Goal: Information Seeking & Learning: Learn about a topic

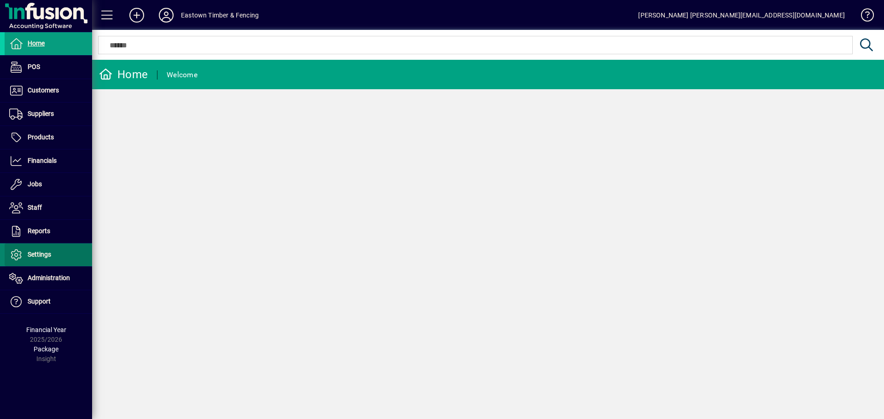
click at [54, 261] on span at bounding box center [48, 255] width 87 height 22
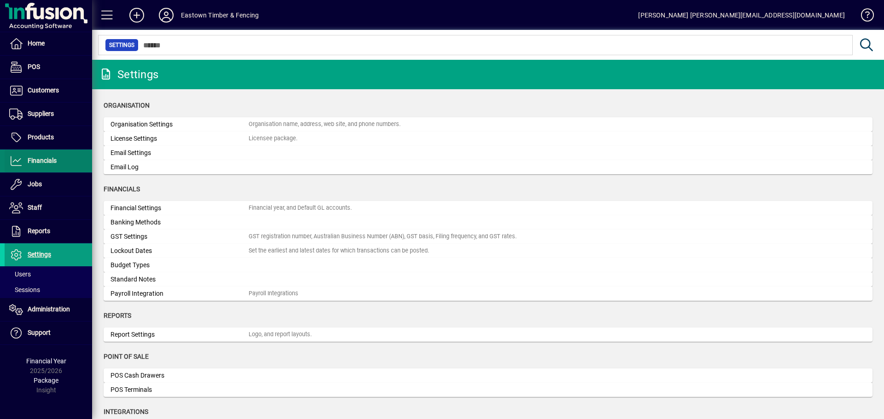
click at [52, 155] on span at bounding box center [48, 161] width 87 height 22
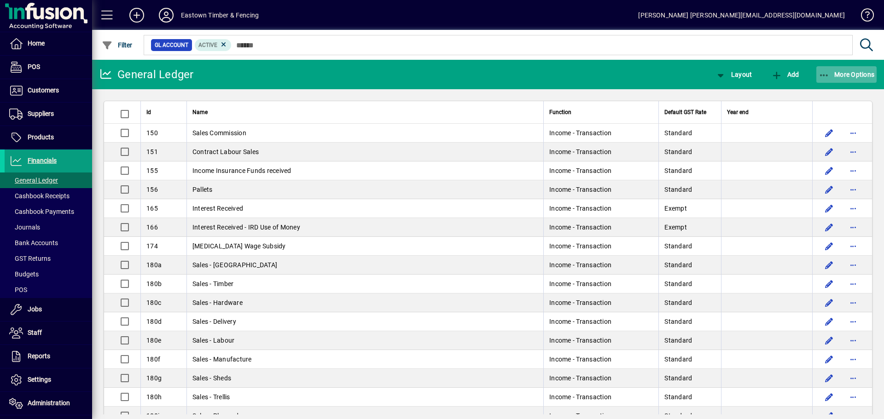
click at [844, 75] on span "More Options" at bounding box center [846, 74] width 56 height 7
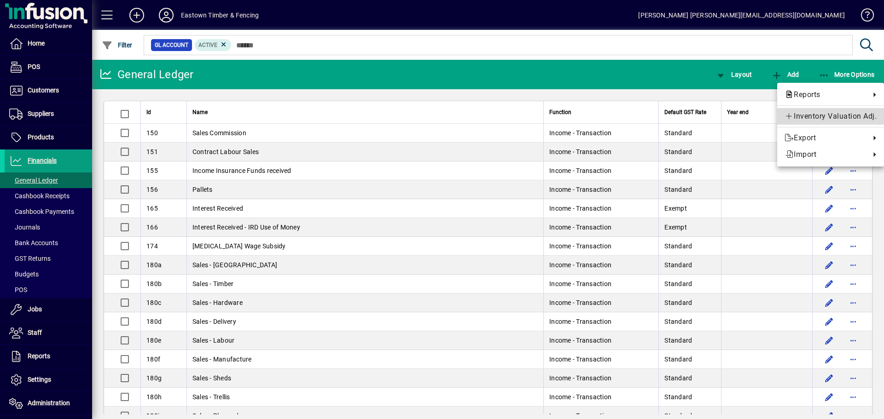
click at [824, 113] on span "Inventory Valuation Adj." at bounding box center [830, 116] width 92 height 11
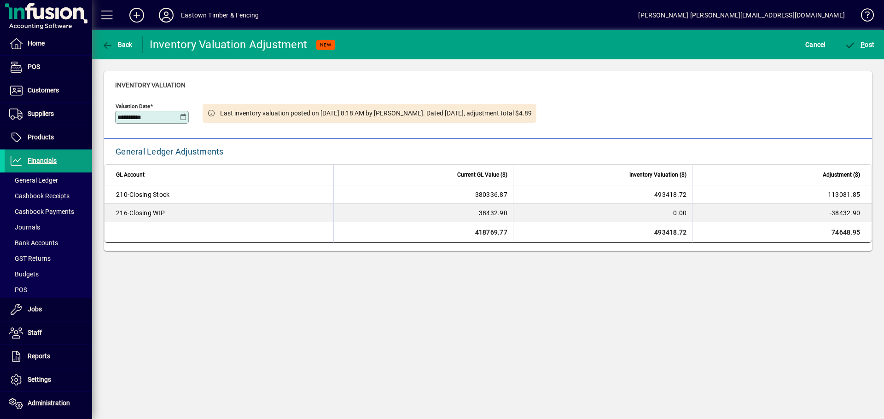
drag, startPoint x: 164, startPoint y: 119, endPoint x: 115, endPoint y: 119, distance: 49.3
click at [115, 119] on div "**********" at bounding box center [488, 105] width 768 height 68
click at [117, 128] on div at bounding box center [152, 129] width 74 height 10
click at [175, 117] on input "********" at bounding box center [148, 117] width 63 height 7
type input "**********"
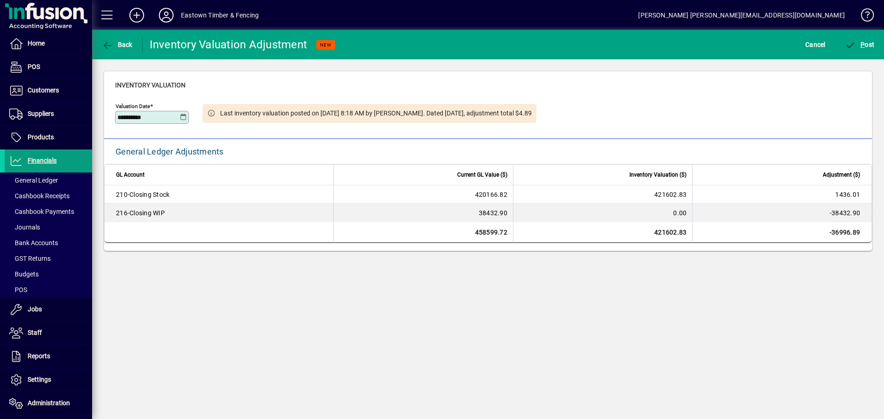
click at [180, 130] on div at bounding box center [152, 129] width 74 height 10
click at [51, 180] on span "General Ledger" at bounding box center [33, 180] width 49 height 7
drag, startPoint x: 14, startPoint y: 386, endPoint x: 17, endPoint y: 377, distance: 8.7
click at [14, 386] on icon at bounding box center [16, 380] width 14 height 11
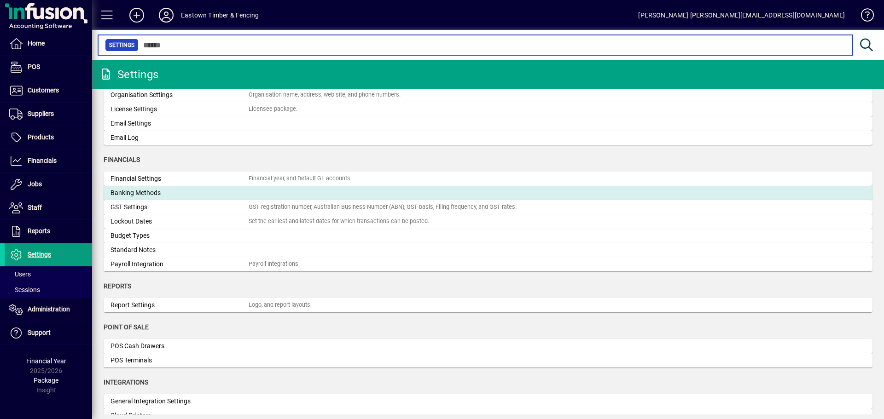
scroll to position [46, 0]
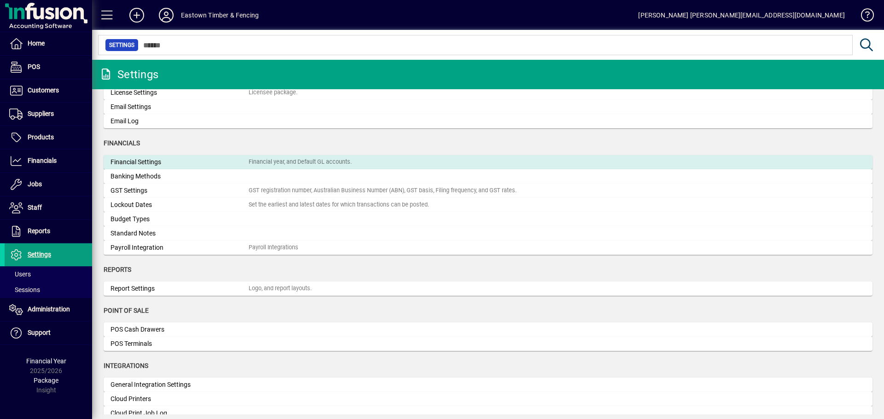
click at [154, 160] on div "Financial Settings" at bounding box center [179, 162] width 138 height 10
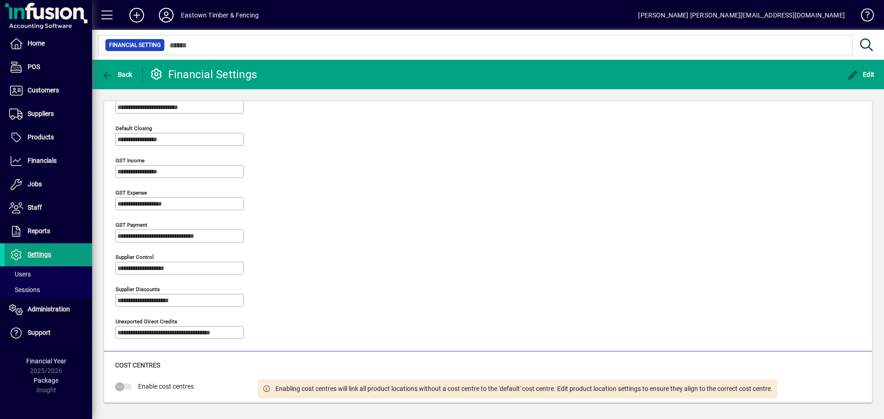
scroll to position [499, 0]
click at [49, 250] on span "Settings" at bounding box center [28, 254] width 46 height 11
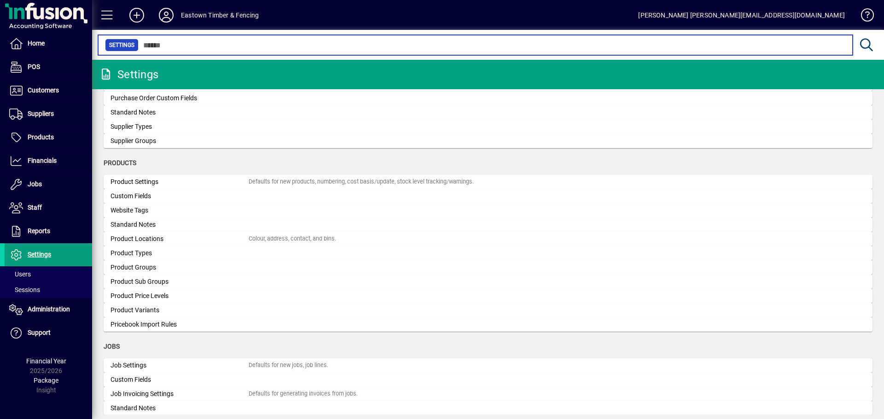
scroll to position [921, 0]
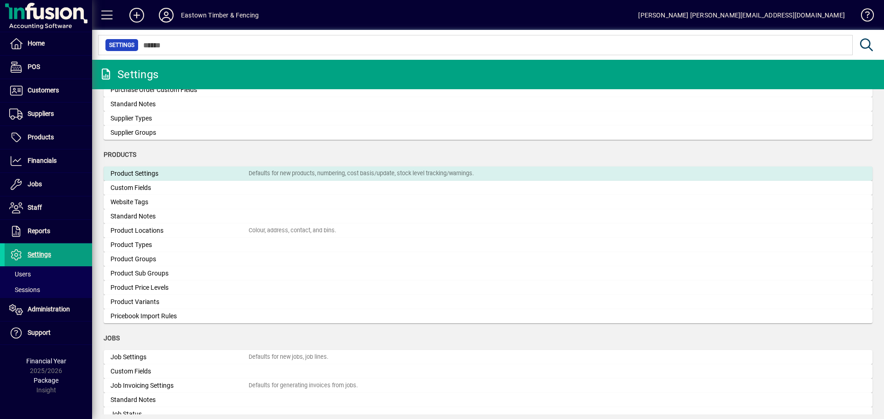
click at [125, 177] on div "Product Settings" at bounding box center [179, 174] width 138 height 10
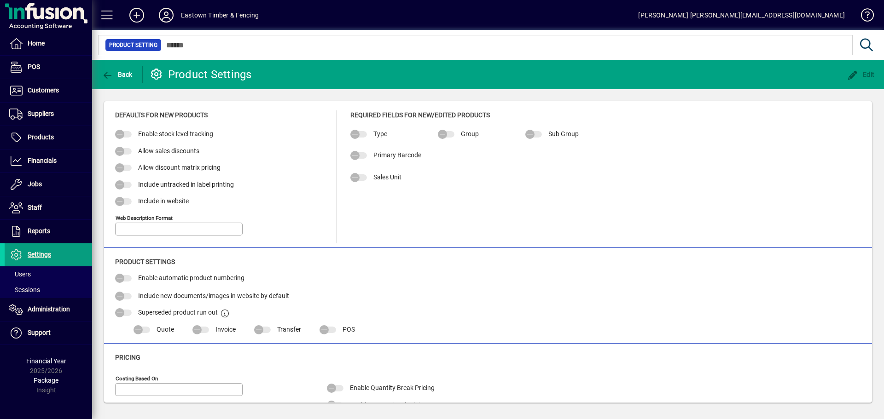
type input "*"
type input "**********"
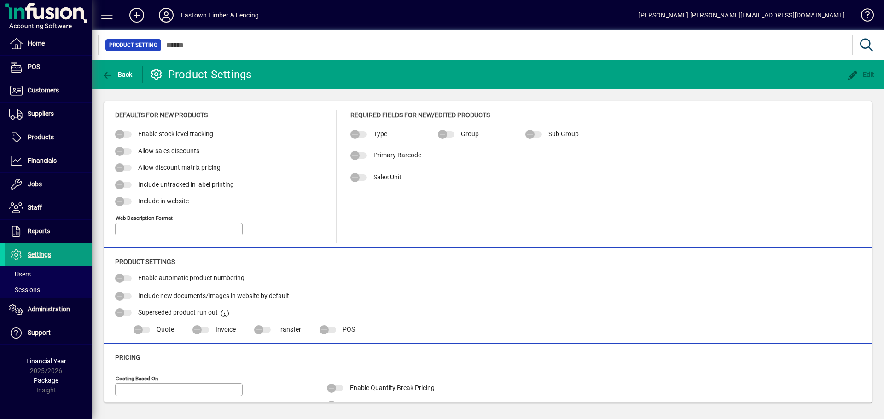
type input "**********"
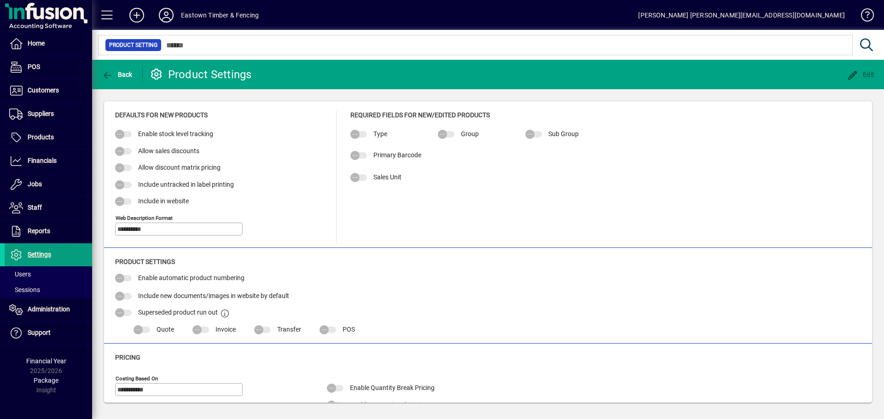
type input "**********"
click at [110, 69] on span "button" at bounding box center [116, 75] width 35 height 22
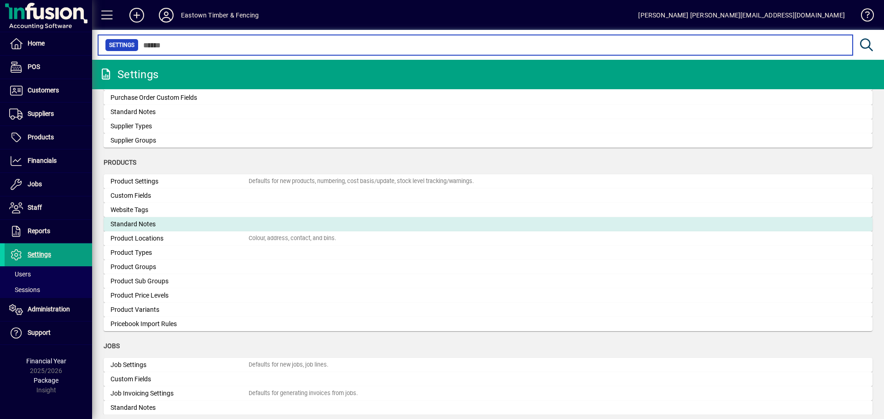
scroll to position [921, 0]
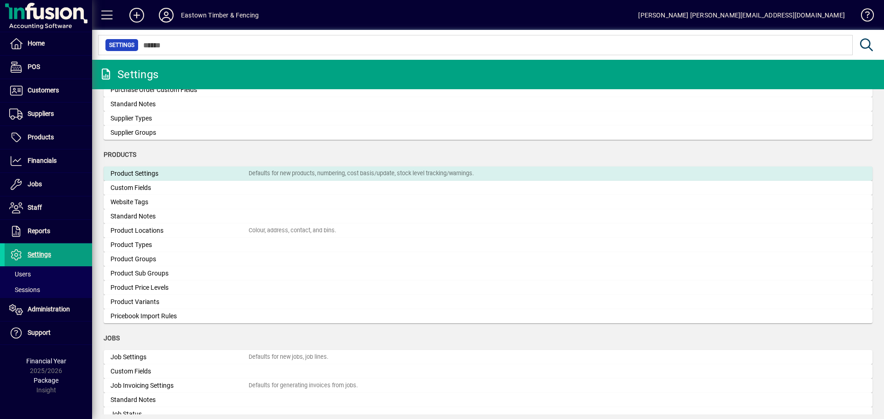
click at [139, 173] on div "Product Settings" at bounding box center [179, 174] width 138 height 10
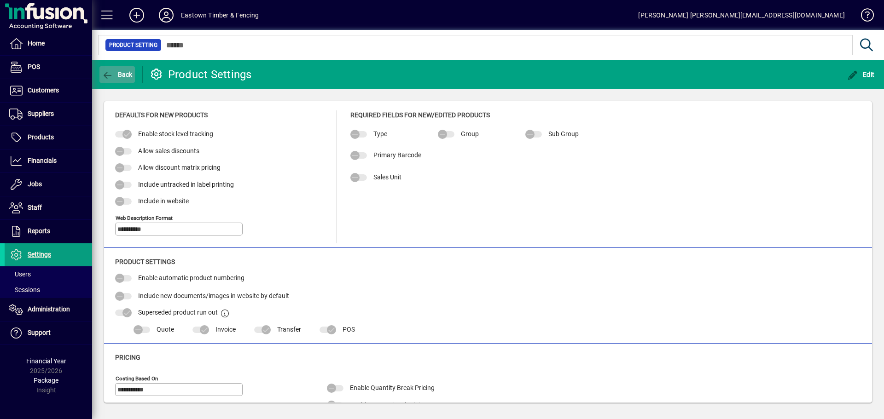
click at [115, 70] on span "button" at bounding box center [116, 75] width 35 height 22
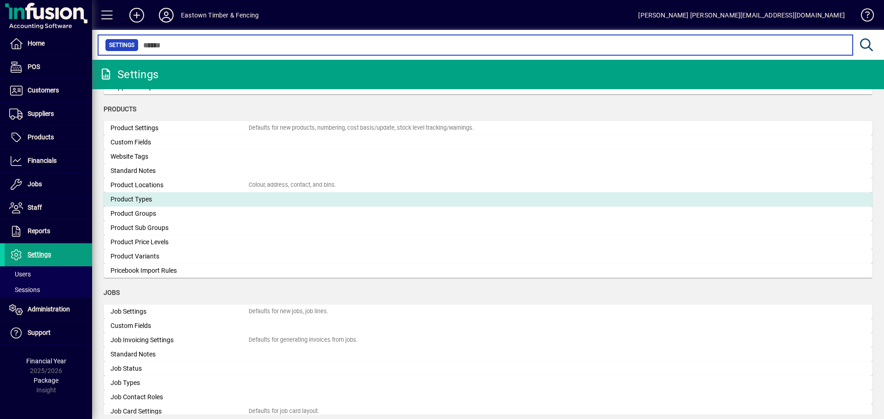
scroll to position [1047, 0]
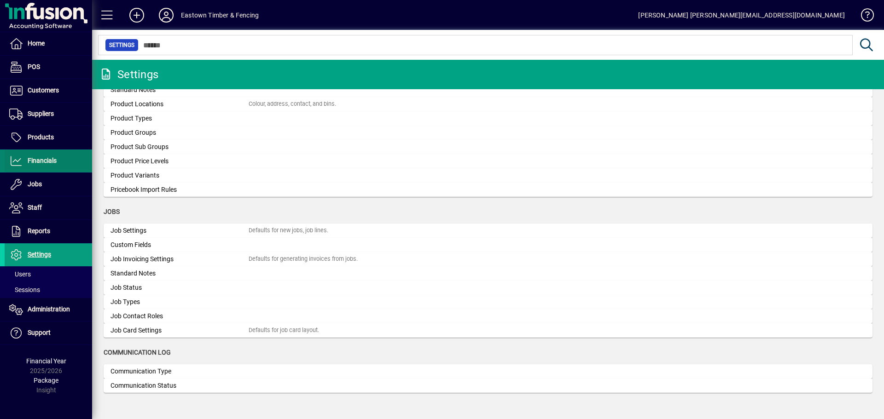
click at [50, 167] on span at bounding box center [48, 161] width 87 height 22
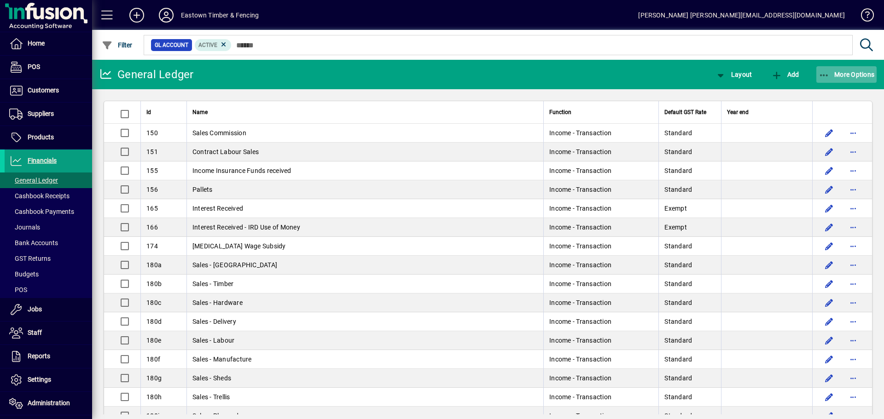
click at [832, 70] on span "button" at bounding box center [846, 75] width 61 height 22
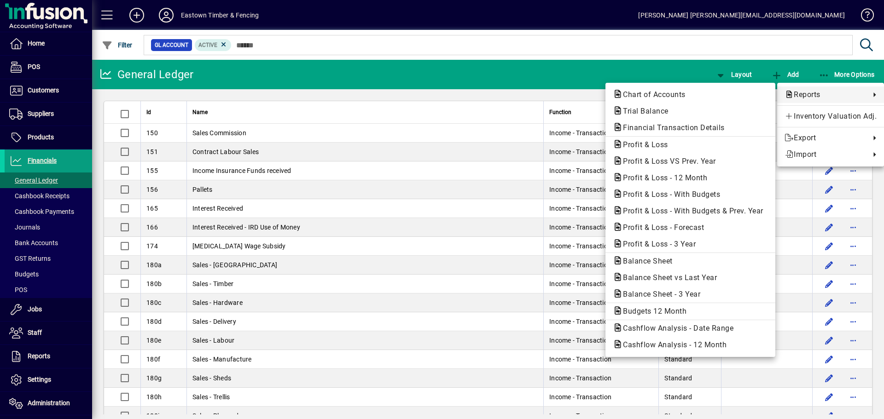
click at [365, 70] on div at bounding box center [442, 209] width 884 height 419
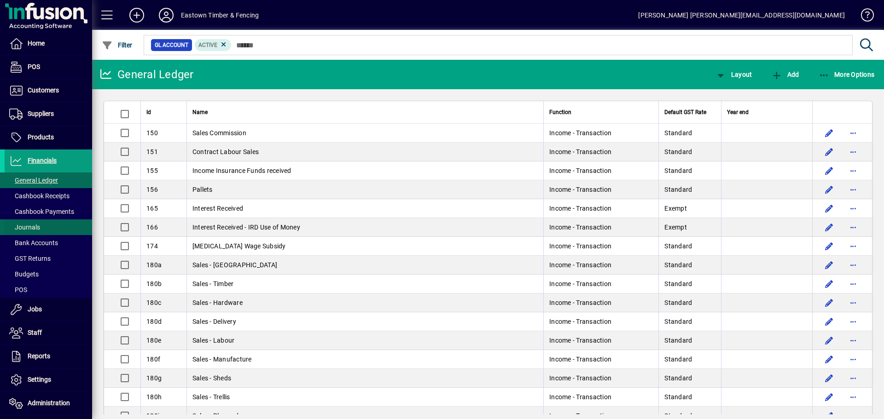
click at [41, 226] on span at bounding box center [48, 227] width 87 height 22
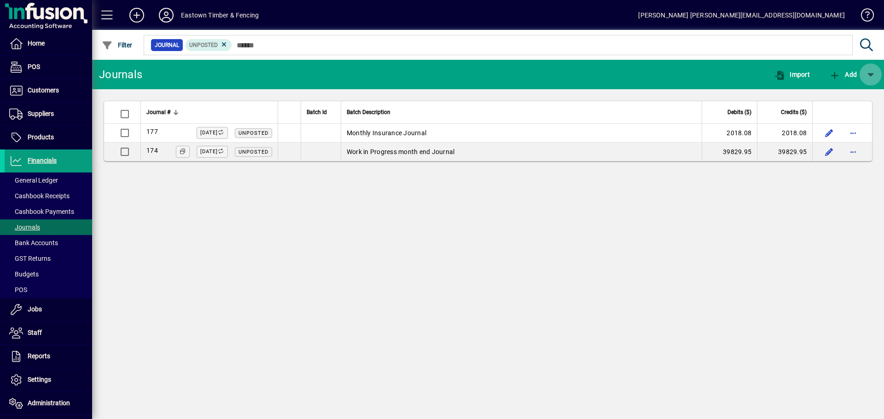
click at [873, 73] on span "button" at bounding box center [870, 75] width 22 height 22
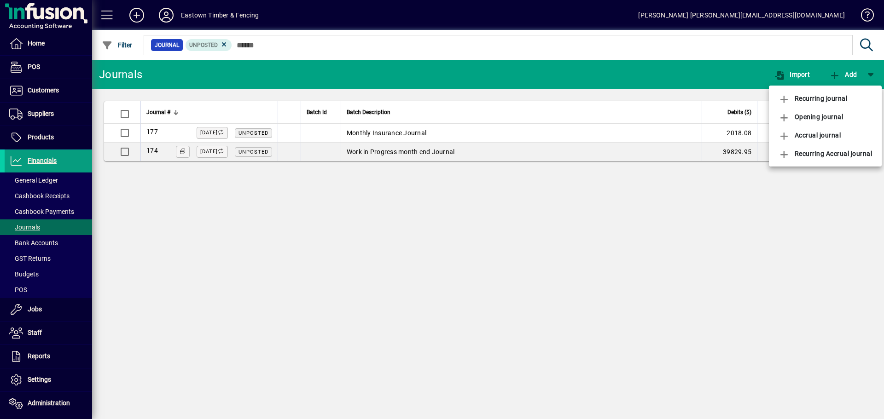
click at [545, 229] on div at bounding box center [442, 209] width 884 height 419
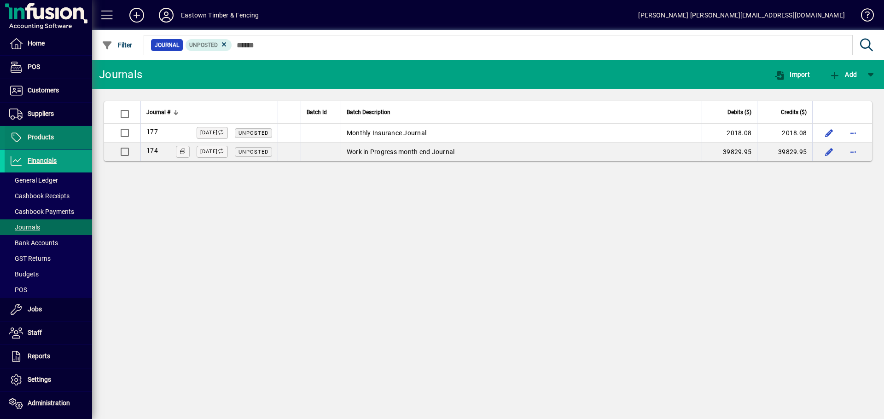
click at [42, 145] on span at bounding box center [48, 138] width 87 height 22
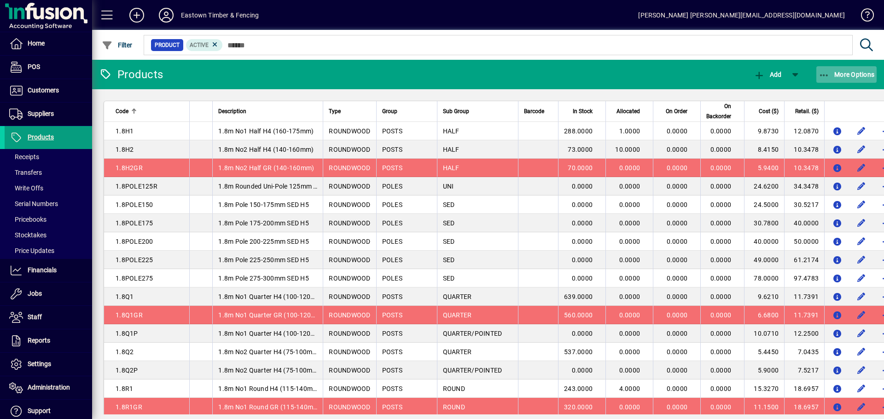
click at [824, 76] on icon "button" at bounding box center [824, 75] width 12 height 9
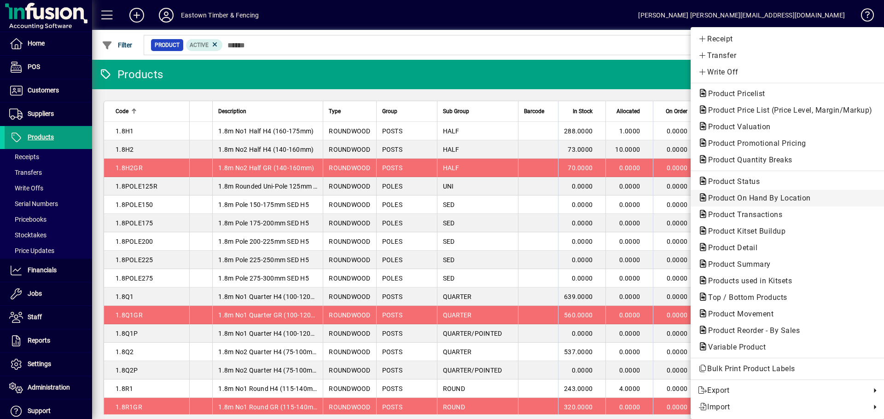
click at [737, 199] on span "Product On Hand By Location" at bounding box center [756, 198] width 117 height 9
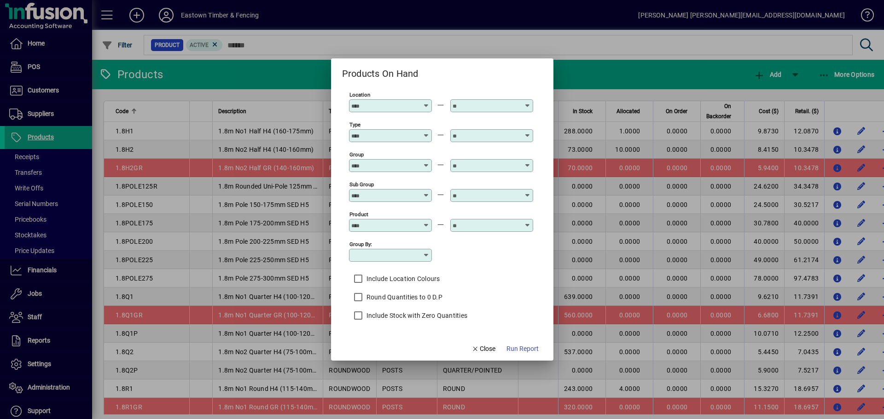
click at [384, 134] on input "Type" at bounding box center [384, 135] width 67 height 7
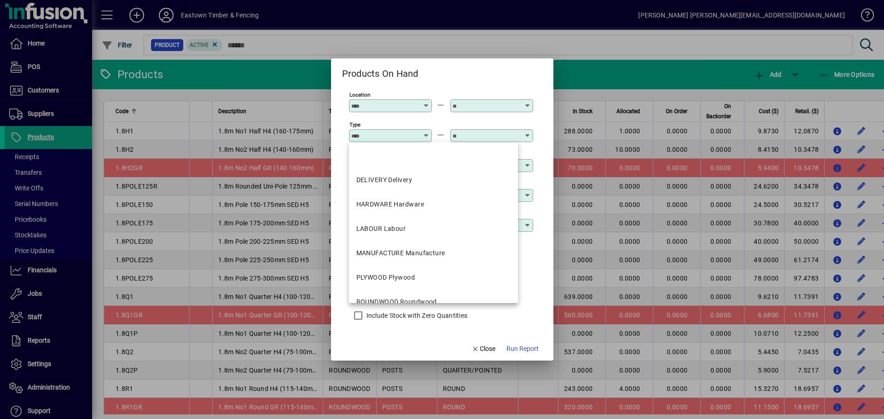
click at [394, 138] on input "Type" at bounding box center [384, 135] width 67 height 7
click at [534, 322] on app-report-params-input "Location Type Group Sub Group Product Group by: Include Location Colours Round …" at bounding box center [442, 208] width 200 height 237
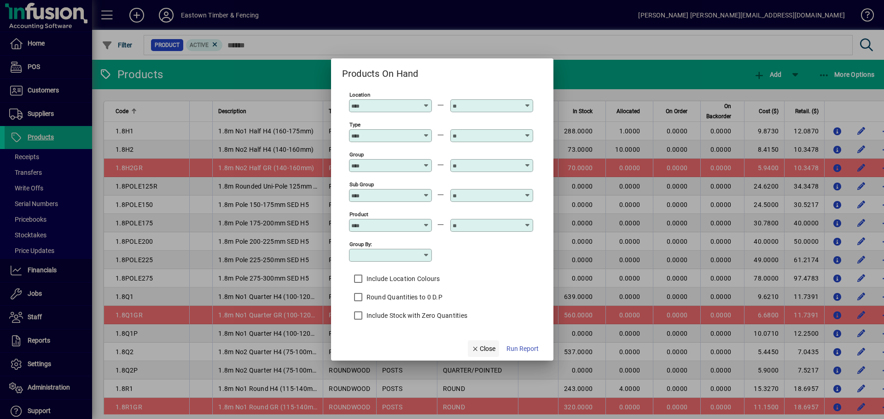
click at [481, 351] on span "Close" at bounding box center [483, 349] width 24 height 10
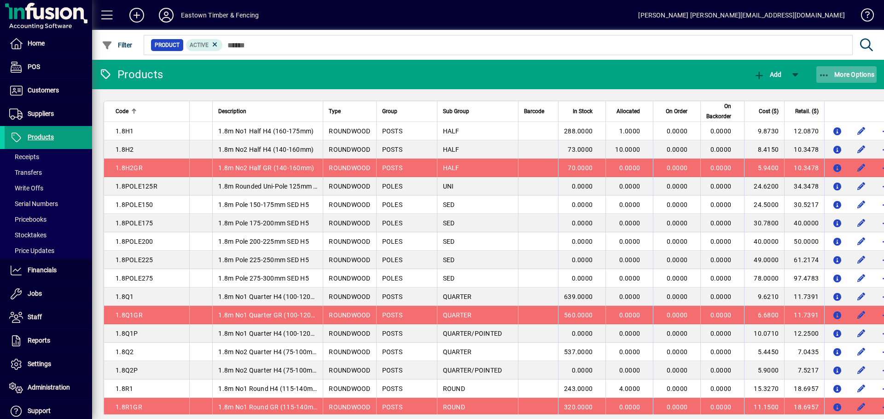
click at [832, 72] on span "More Options" at bounding box center [846, 74] width 56 height 7
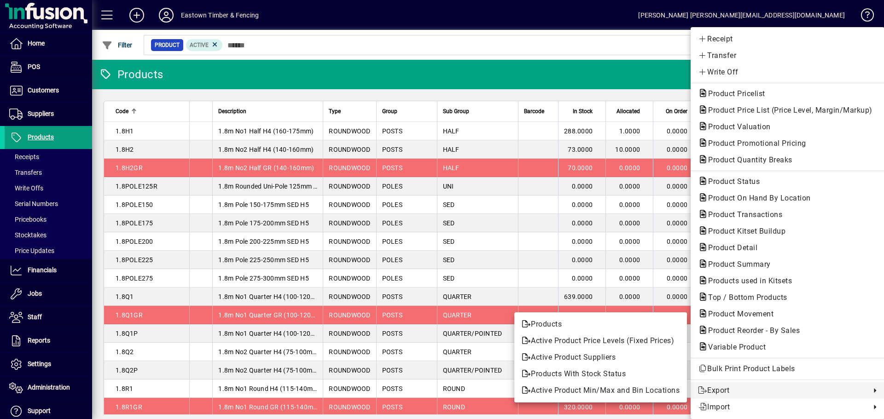
click at [40, 236] on div at bounding box center [442, 209] width 884 height 419
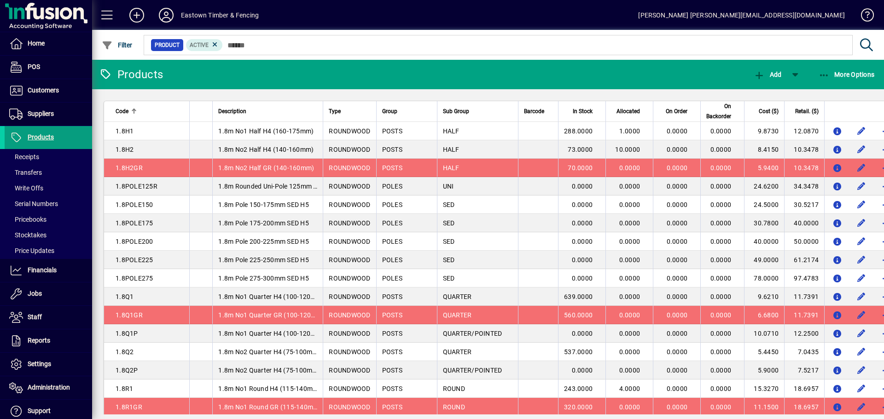
click at [40, 236] on span "Stocktakes" at bounding box center [27, 235] width 37 height 7
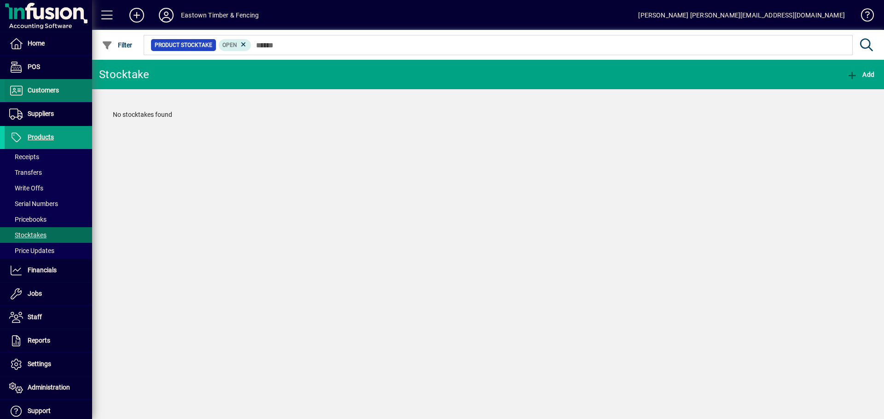
click at [35, 89] on span "Customers" at bounding box center [43, 90] width 31 height 7
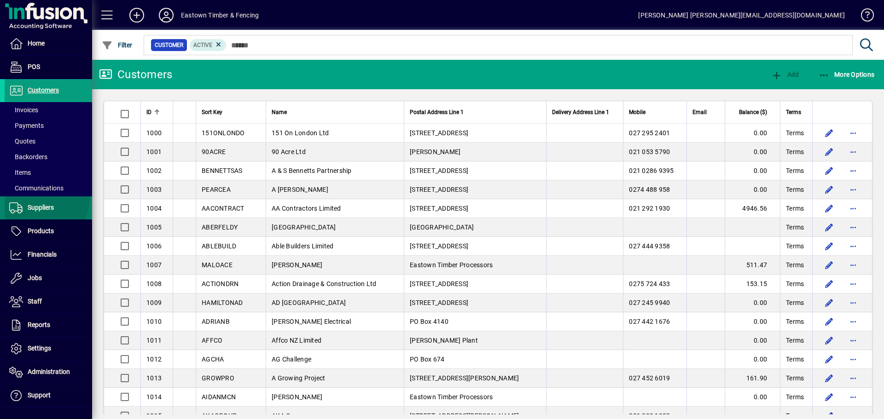
click at [38, 198] on span at bounding box center [48, 208] width 87 height 22
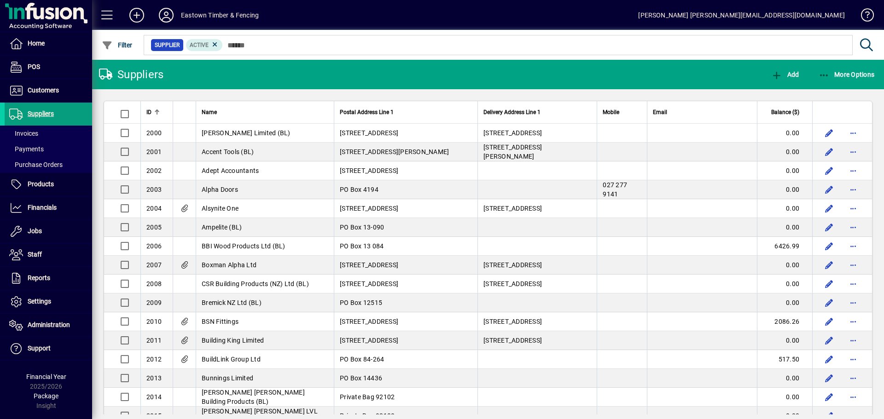
click at [826, 88] on mat-toolbar-row "Suppliers Add More Options" at bounding box center [488, 74] width 792 height 29
click at [821, 81] on span "button" at bounding box center [846, 75] width 61 height 22
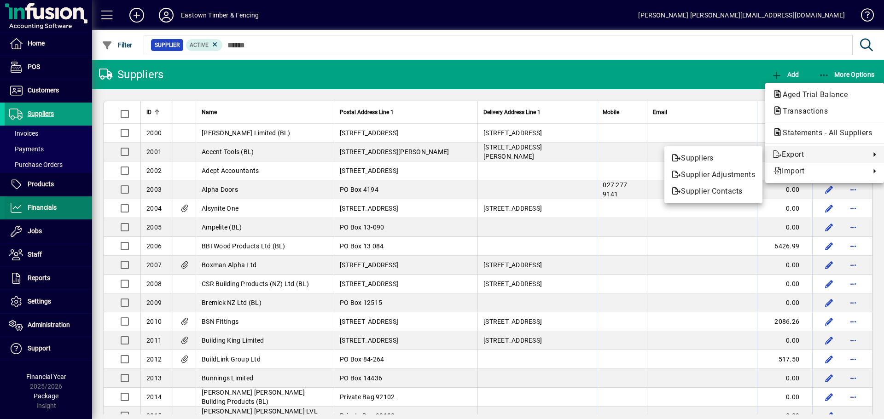
click at [41, 205] on div at bounding box center [442, 209] width 884 height 419
click at [41, 206] on span "Financials" at bounding box center [42, 207] width 29 height 7
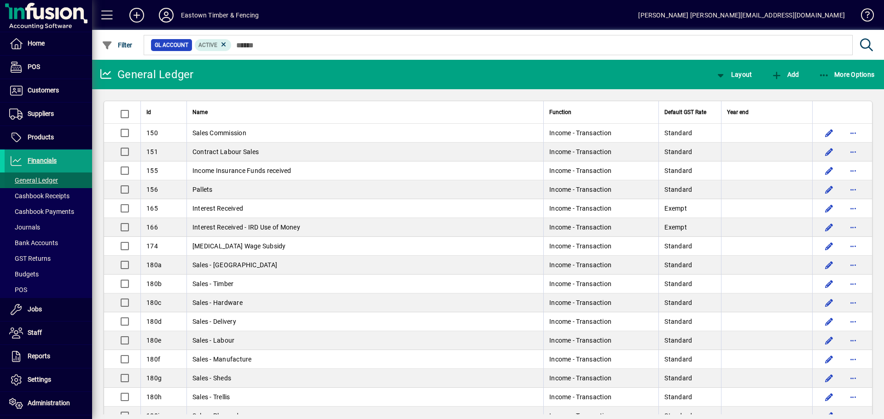
click at [35, 179] on span "General Ledger" at bounding box center [33, 180] width 49 height 7
click at [828, 71] on icon "button" at bounding box center [824, 75] width 12 height 9
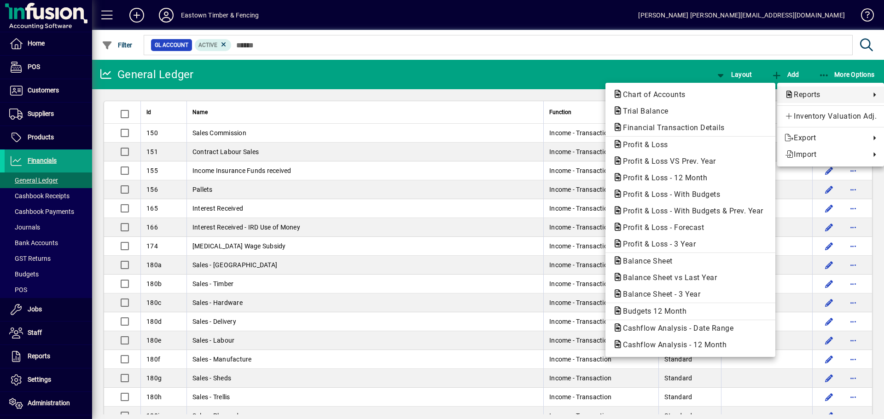
click at [60, 215] on div at bounding box center [442, 209] width 884 height 419
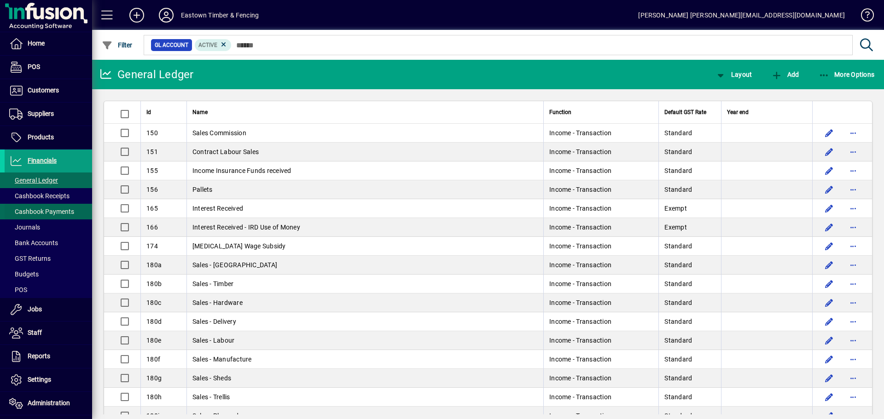
click at [59, 214] on span "Cashbook Payments" at bounding box center [41, 211] width 65 height 7
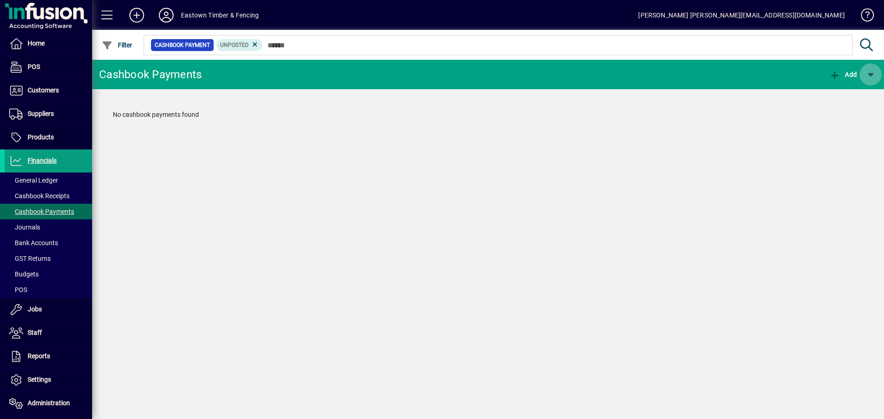
click at [867, 74] on span "button" at bounding box center [870, 75] width 22 height 22
click at [33, 222] on div at bounding box center [442, 209] width 884 height 419
click at [38, 229] on span "Journals" at bounding box center [24, 227] width 31 height 7
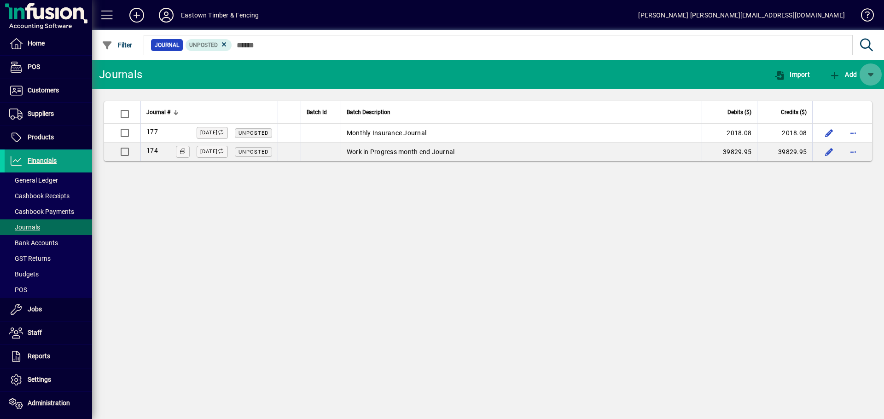
click at [874, 72] on span "button" at bounding box center [870, 75] width 22 height 22
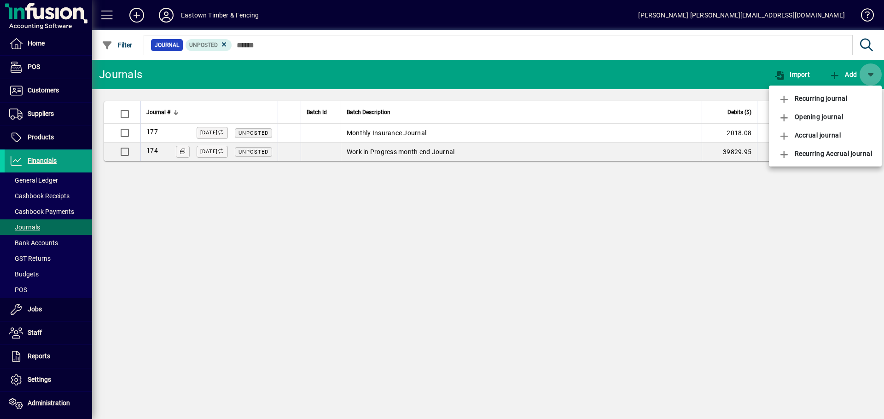
click at [874, 72] on div at bounding box center [442, 209] width 884 height 419
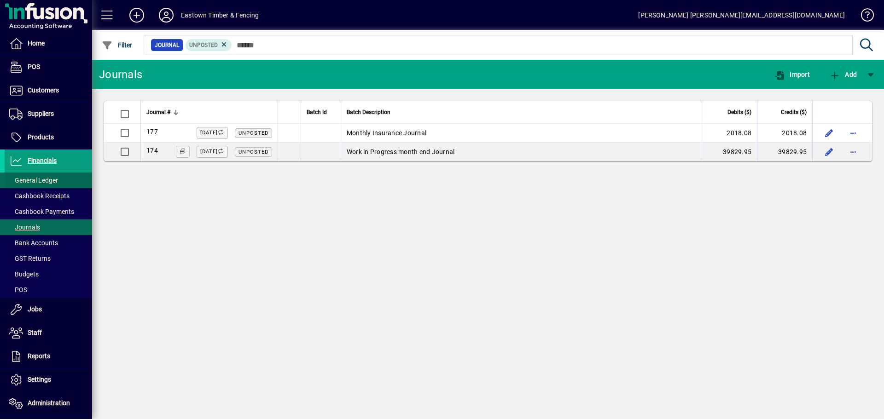
click at [68, 183] on span at bounding box center [48, 180] width 87 height 22
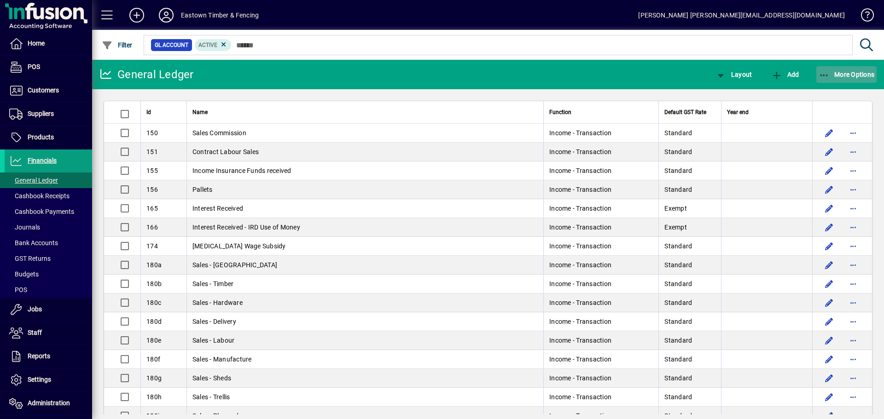
click at [828, 80] on span "button" at bounding box center [846, 75] width 61 height 22
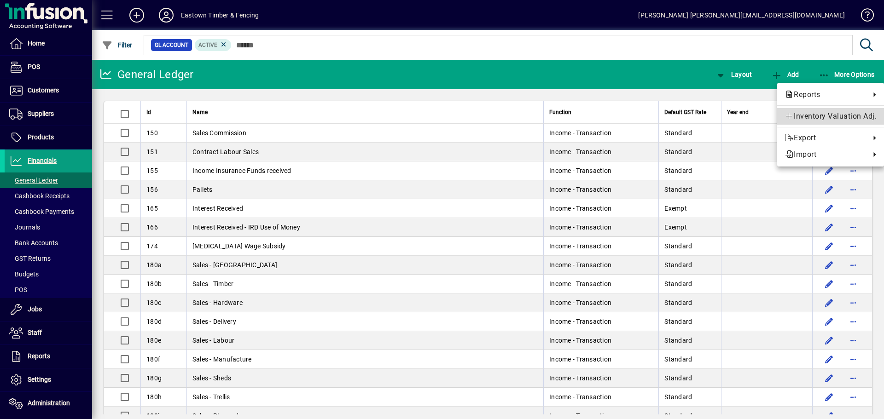
click at [825, 122] on link "Inventory Valuation Adj." at bounding box center [830, 116] width 107 height 17
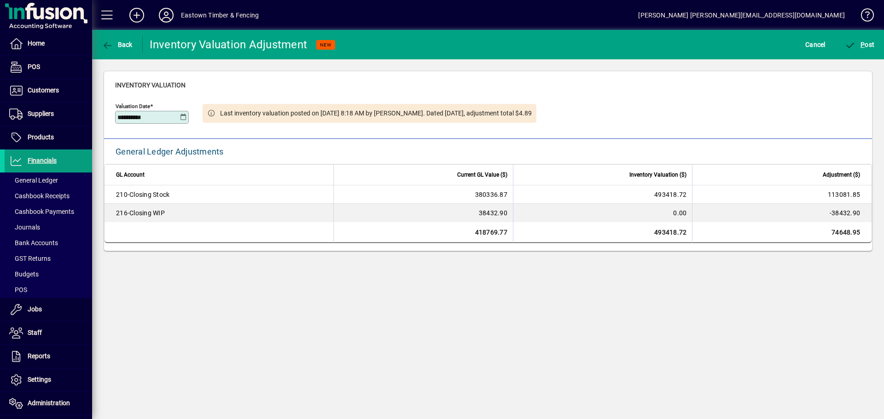
drag, startPoint x: 162, startPoint y: 115, endPoint x: 99, endPoint y: 116, distance: 64.0
click at [99, 116] on div "**********" at bounding box center [488, 160] width 792 height 203
type input "**********"
click at [221, 128] on div "**********" at bounding box center [325, 116] width 421 height 35
click at [452, 267] on div "**********" at bounding box center [488, 224] width 792 height 389
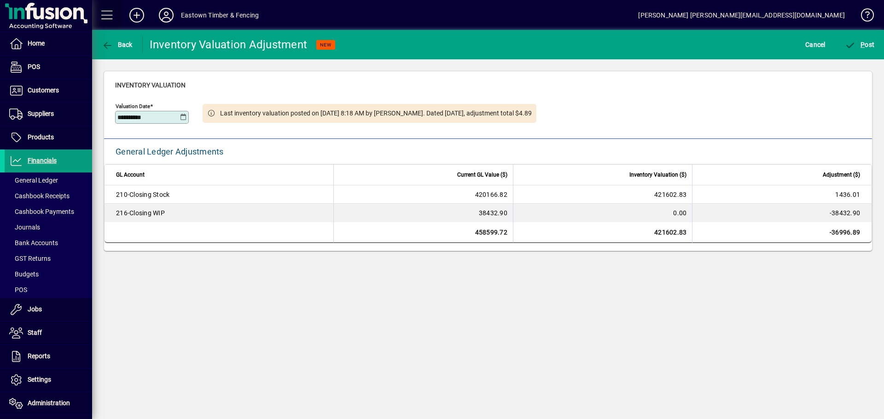
click at [110, 14] on span at bounding box center [107, 15] width 22 height 22
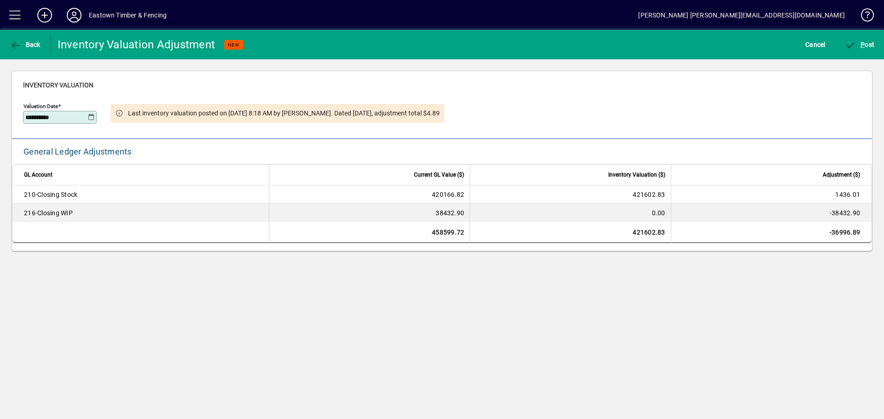
click at [19, 16] on span at bounding box center [15, 15] width 22 height 22
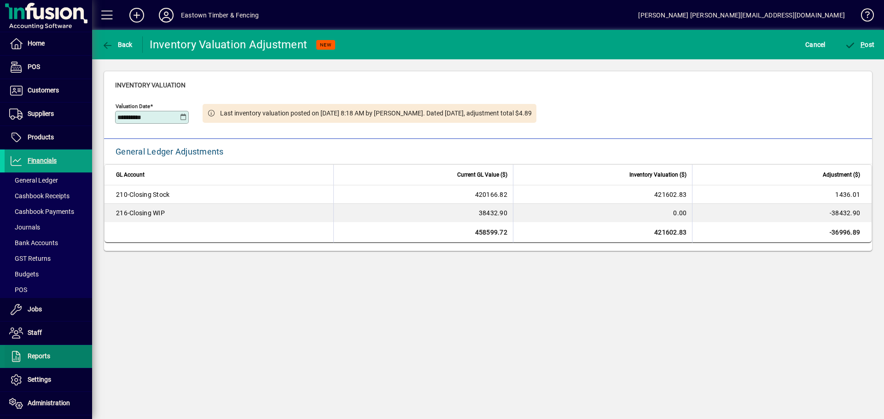
click at [27, 356] on span "Reports" at bounding box center [28, 356] width 46 height 11
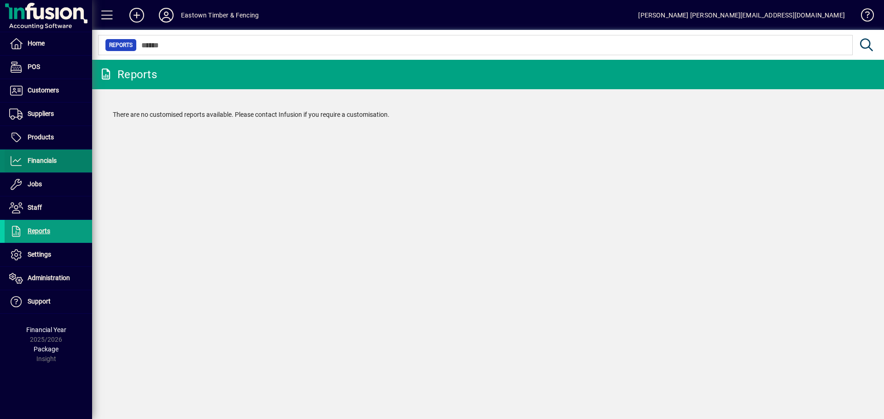
click at [47, 157] on span "Financials" at bounding box center [42, 160] width 29 height 7
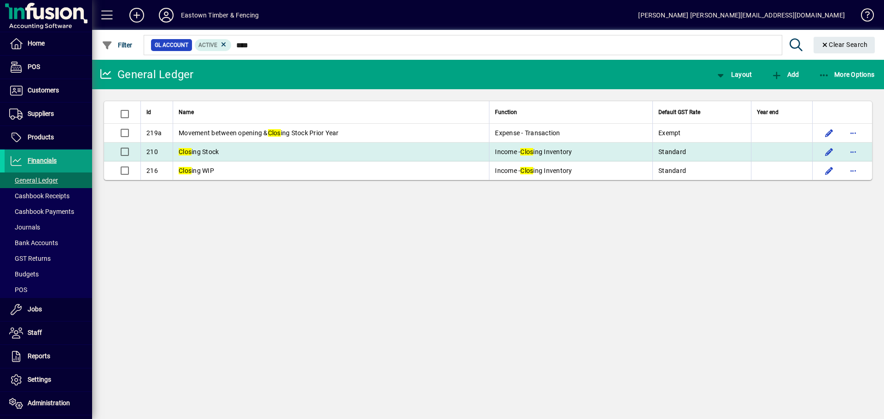
click at [195, 154] on span "Clos ing Stock" at bounding box center [199, 151] width 40 height 7
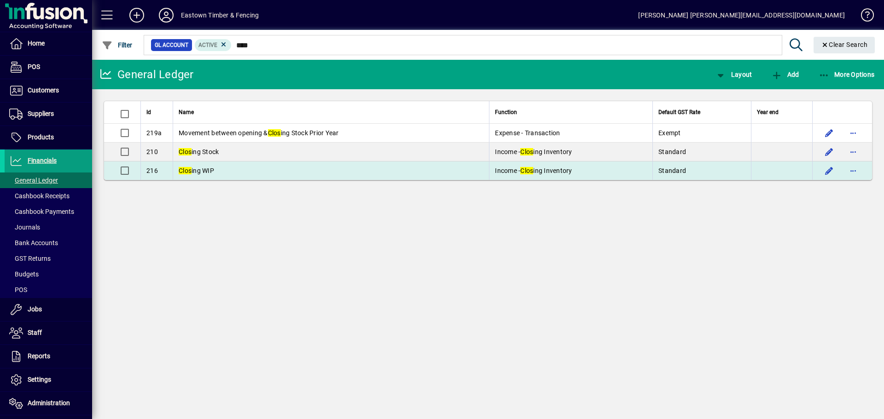
click at [195, 171] on span "Clos ing WIP" at bounding box center [196, 170] width 35 height 7
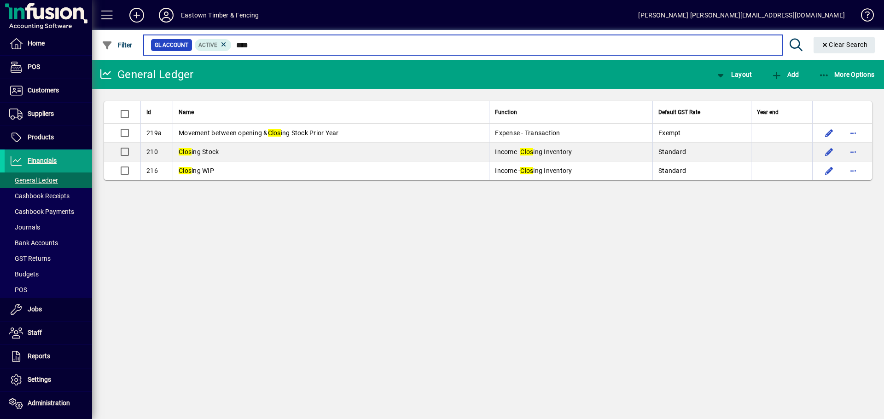
click at [271, 44] on input "****" at bounding box center [503, 45] width 543 height 13
type input "*"
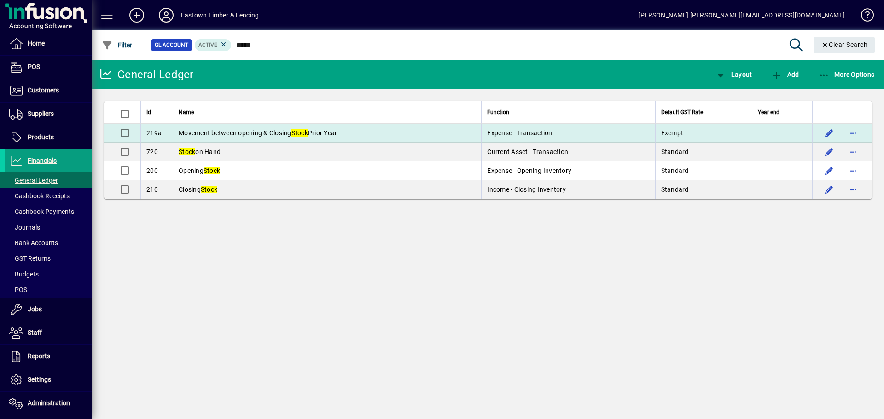
drag, startPoint x: 210, startPoint y: 151, endPoint x: 220, endPoint y: 133, distance: 20.6
click at [209, 151] on span "Stock on Hand" at bounding box center [200, 151] width 42 height 7
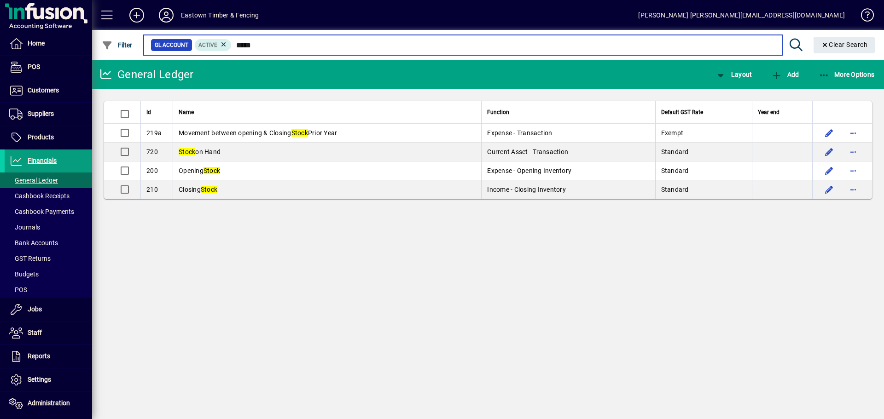
click at [261, 45] on input "*****" at bounding box center [503, 45] width 543 height 13
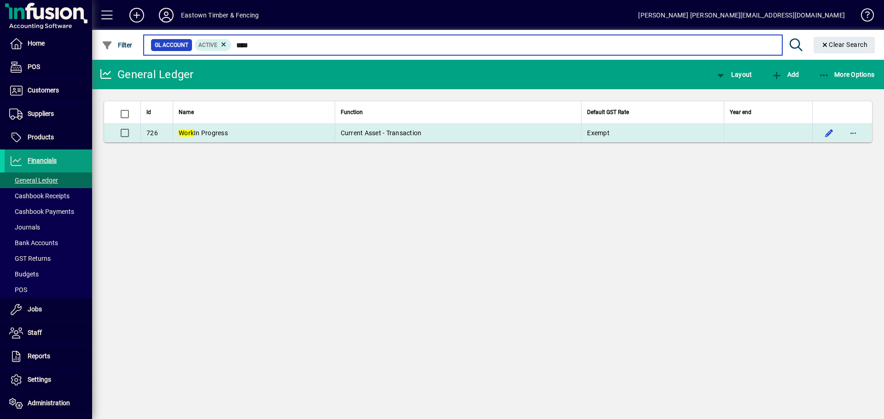
type input "****"
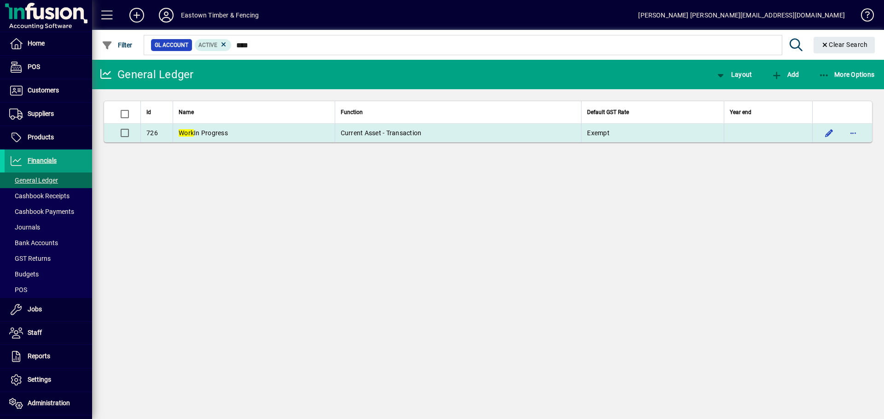
click at [228, 131] on span "Work In Progress" at bounding box center [203, 132] width 49 height 7
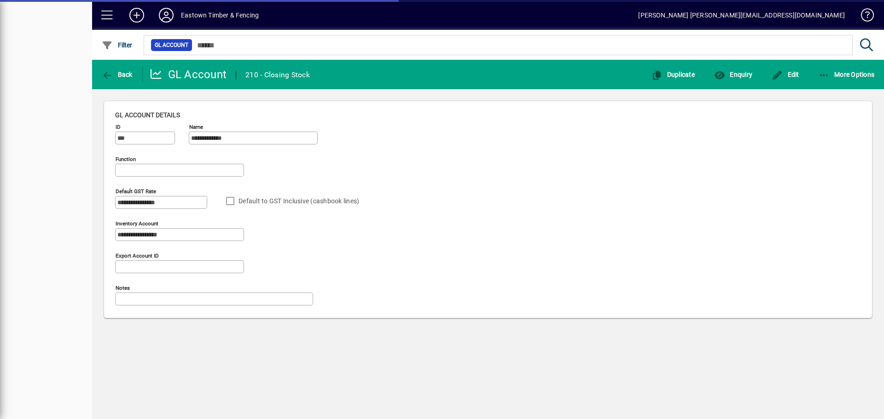
type input "**********"
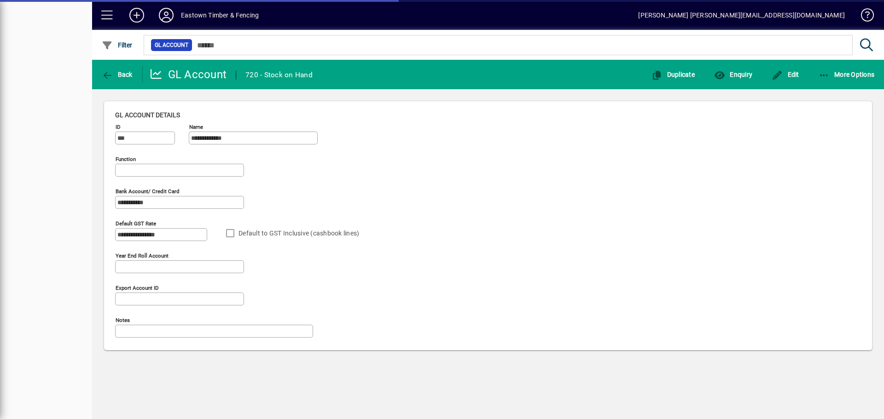
type input "**********"
